Goal: Find specific page/section: Find specific page/section

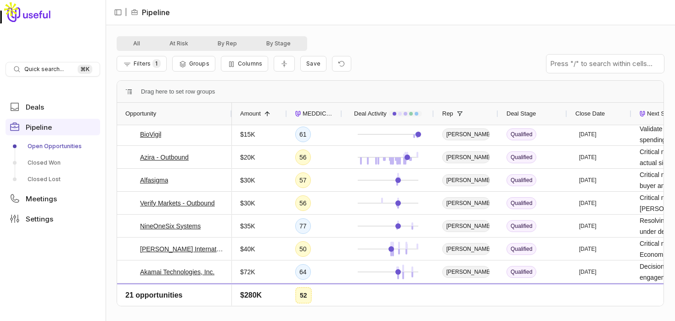
scroll to position [324, 0]
click at [509, 115] on span "Close Date" at bounding box center [589, 113] width 29 height 11
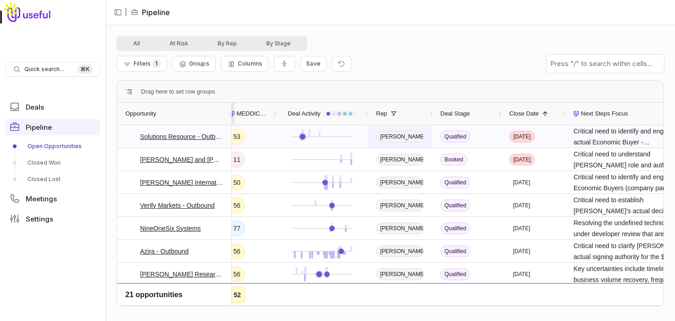
scroll to position [0, 97]
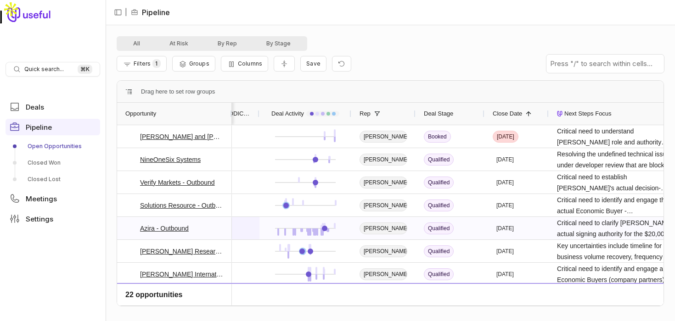
scroll to position [0, 93]
